Goal: Complete application form

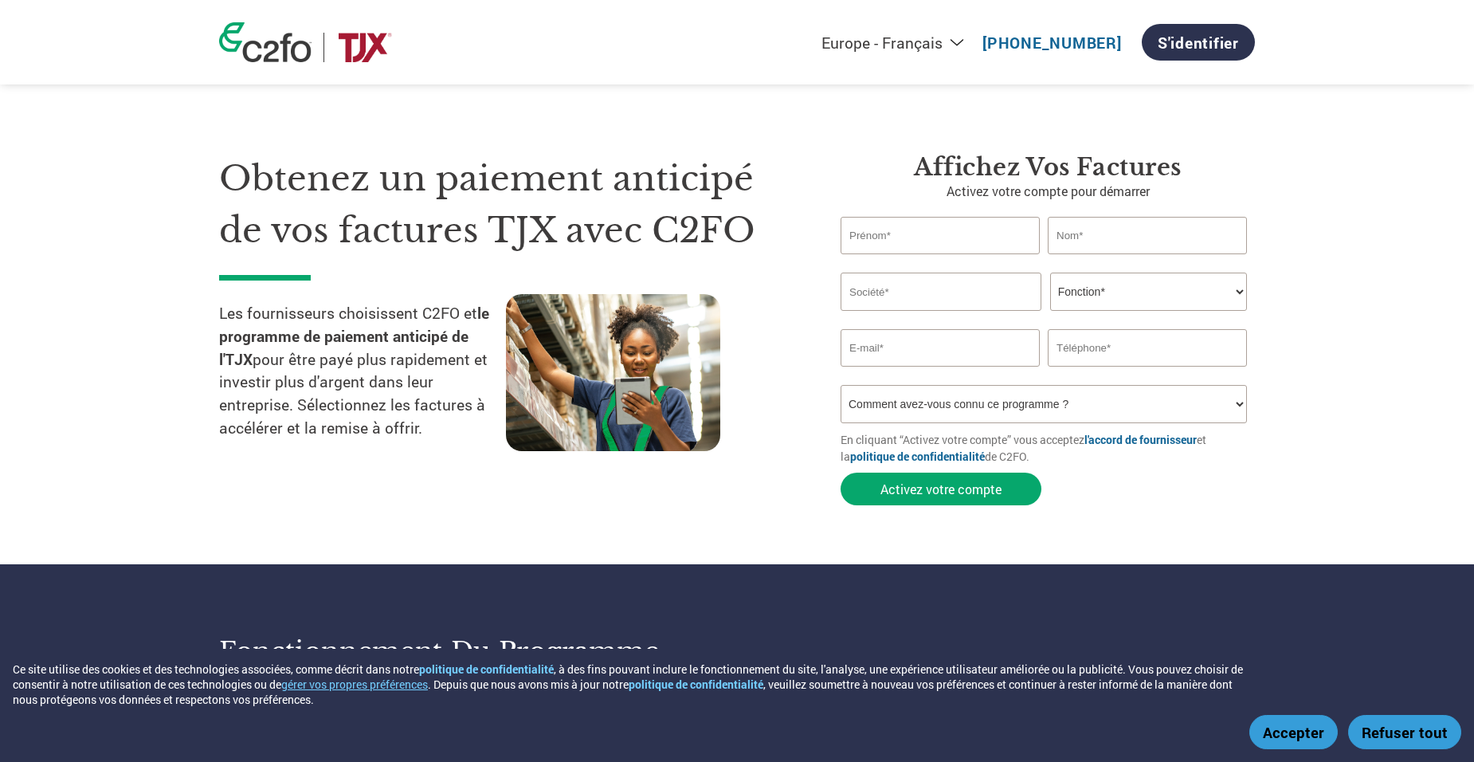
click at [956, 40] on select "Americas - English Américas - Español [GEOGRAPHIC_DATA] - Português [GEOGRAPHIC…" at bounding box center [789, 43] width 369 height 20
select select "fr-[GEOGRAPHIC_DATA]"
click at [717, 33] on select "Americas - English Américas - Español [GEOGRAPHIC_DATA] - Português [GEOGRAPHIC…" at bounding box center [789, 43] width 369 height 20
click at [1145, 101] on div "Obtenez un paiement anticipé de vos factures TJX avec C2FO Les fournisseurs cho…" at bounding box center [737, 301] width 1036 height 424
click at [965, 232] on input "text" at bounding box center [939, 235] width 199 height 37
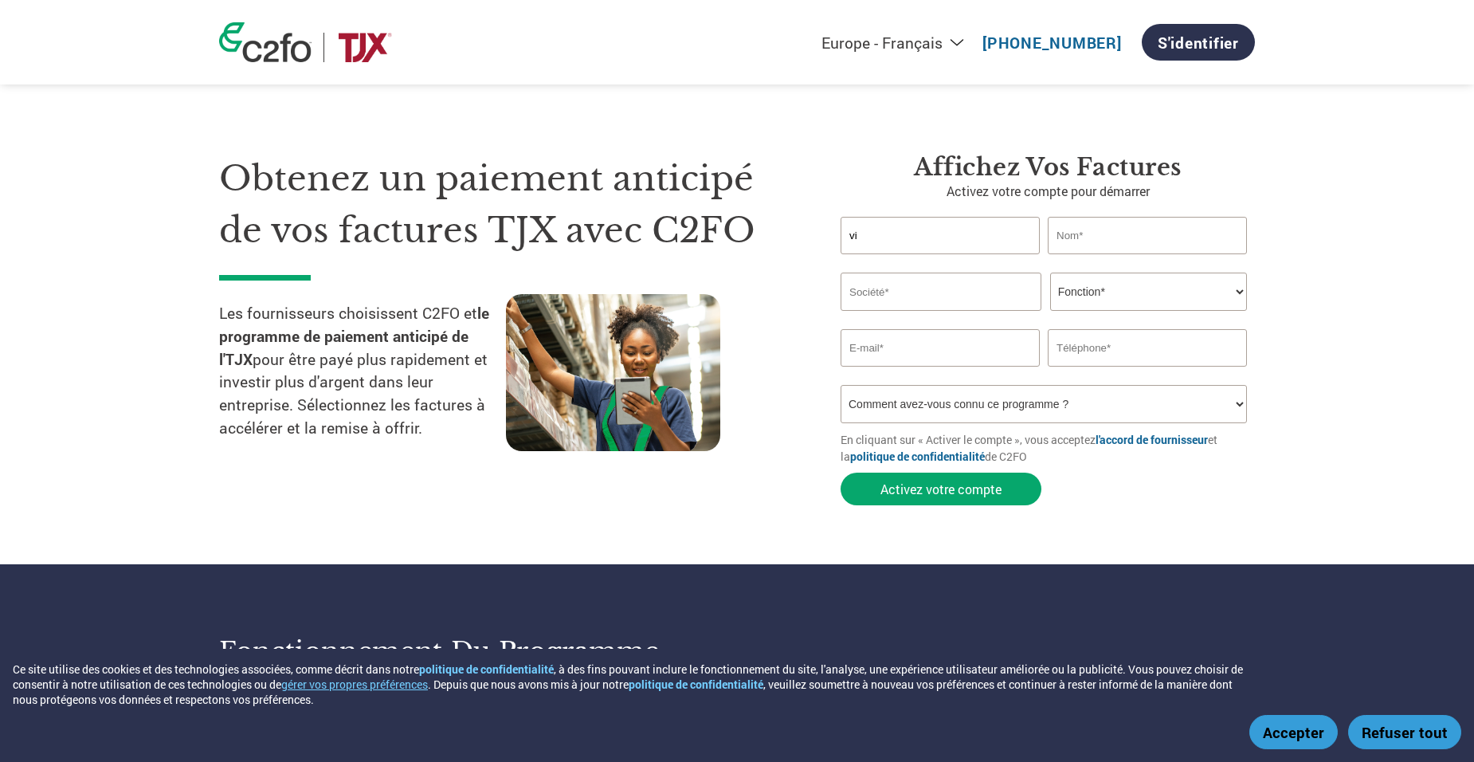
type input "Victoria"
type input "Stamatis"
type input "[EMAIL_ADDRESS][PERSON_NAME][DOMAIN_NAME]"
click at [927, 302] on input "text" at bounding box center [940, 291] width 201 height 38
type input "[PERSON_NAME] Corporation"
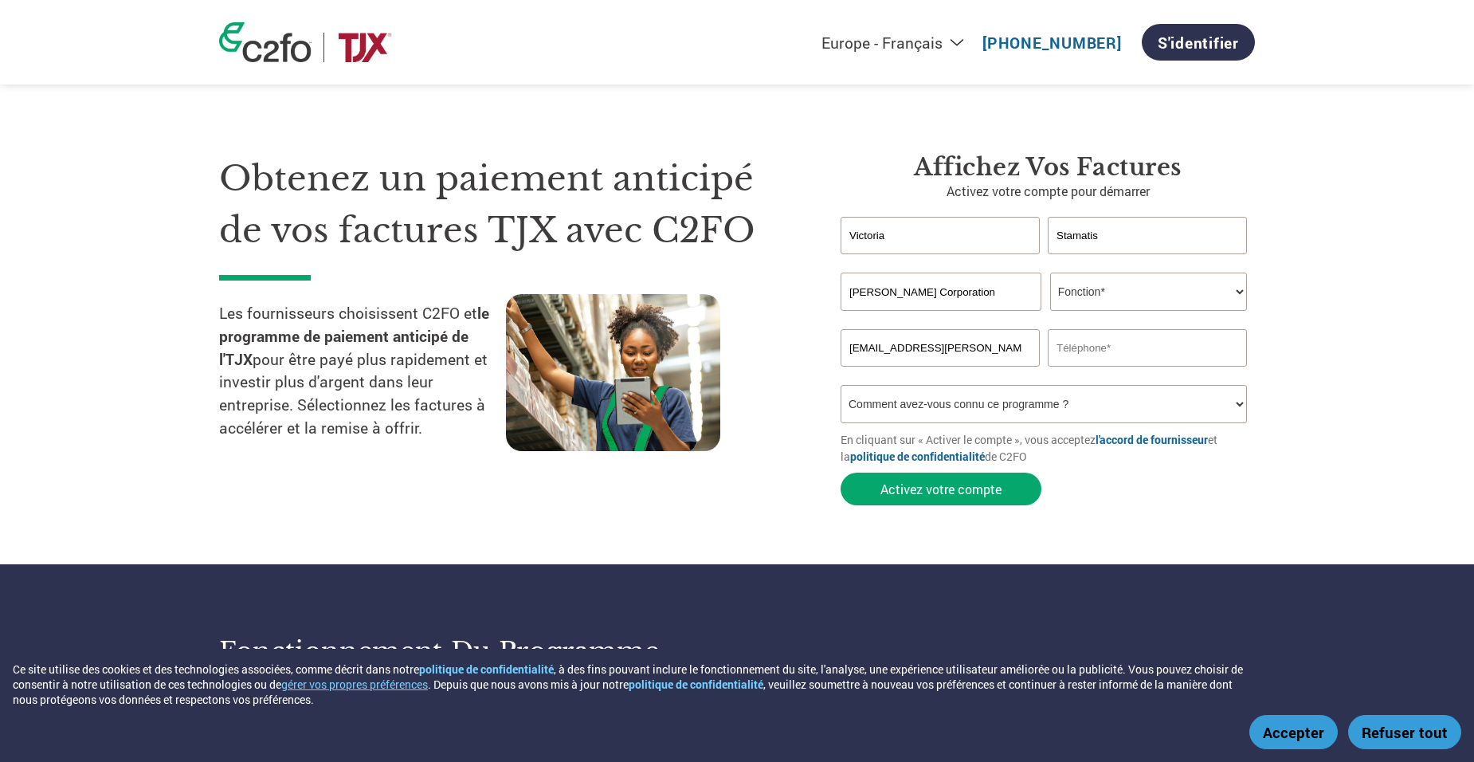
type input "4506627441"
click at [1221, 296] on select "Fonction* Directeur administratif et financier Responsable crédit Contrôleur de…" at bounding box center [1148, 291] width 197 height 38
select select "ACCOUNTING"
click at [1050, 272] on select "Fonction* Directeur administratif et financier Responsable crédit Contrôleur de…" at bounding box center [1148, 291] width 197 height 38
click at [1197, 403] on select "Comment avez-vous connu ce programme ? Par courrier Par e-mail Sur les réseaux …" at bounding box center [1043, 404] width 406 height 38
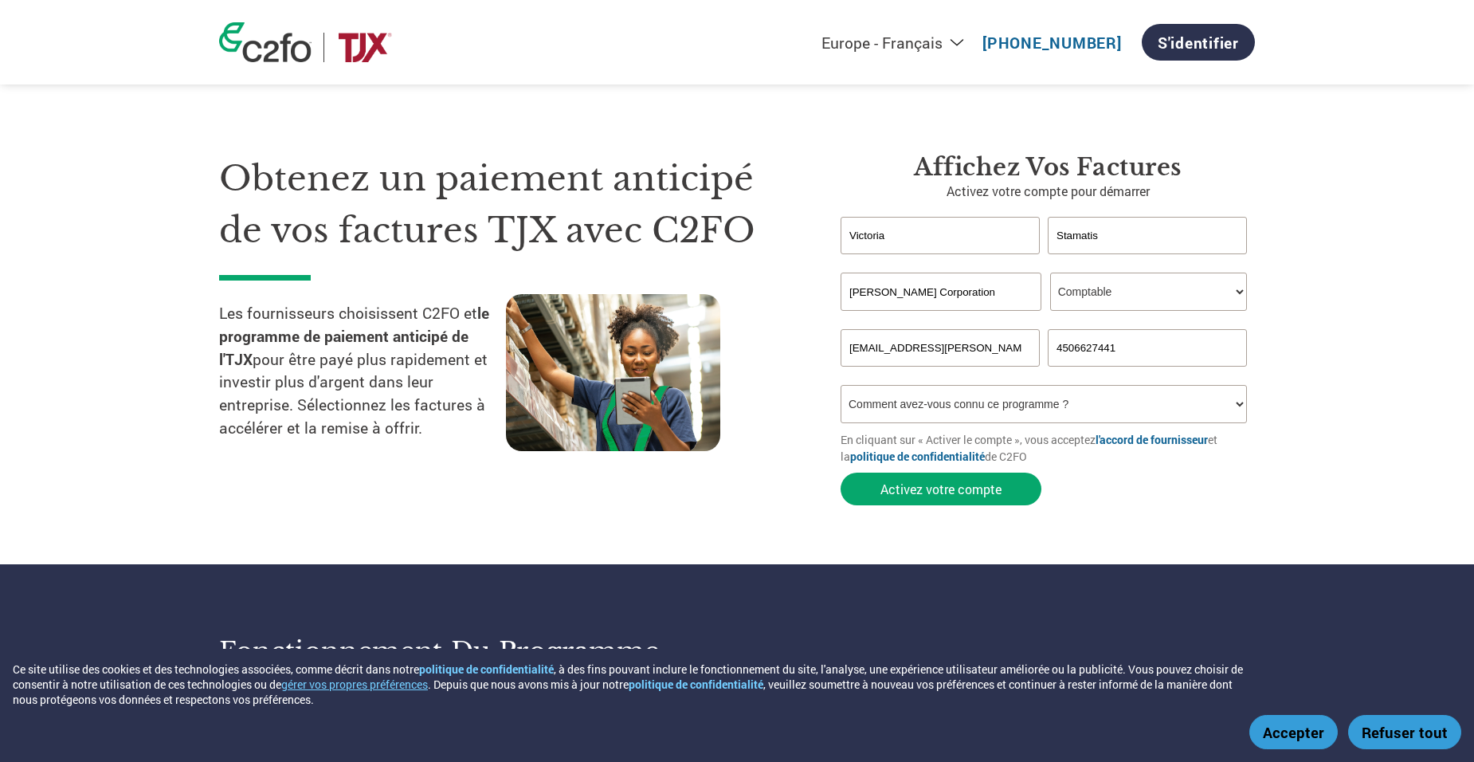
select select "Email"
click at [840, 385] on select "Comment avez-vous connu ce programme ? Par courrier Par e-mail Sur les réseaux …" at bounding box center [1043, 404] width 406 height 38
click at [945, 491] on button "Activez votre compte" at bounding box center [940, 488] width 201 height 33
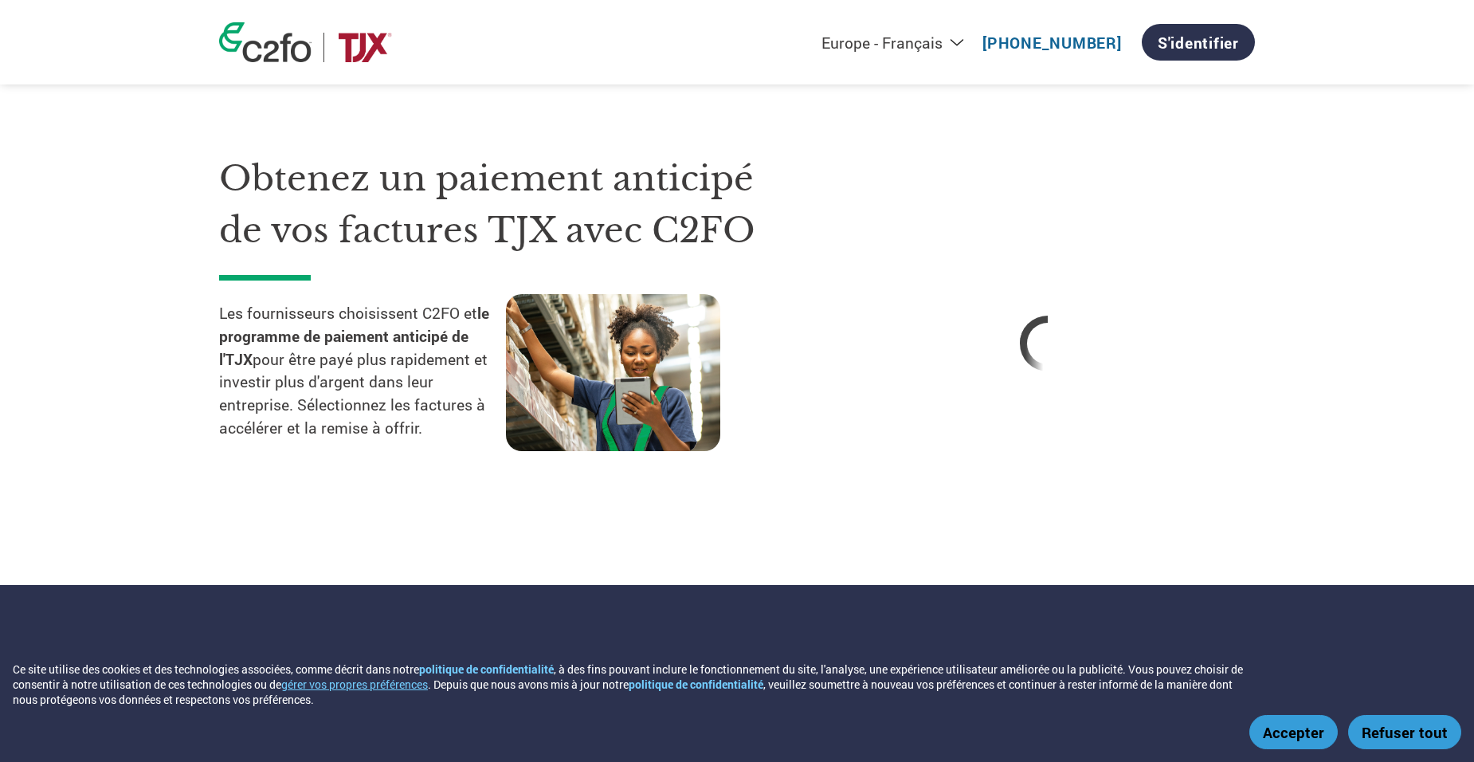
select select "fr-[GEOGRAPHIC_DATA]"
